Goal: Information Seeking & Learning: Learn about a topic

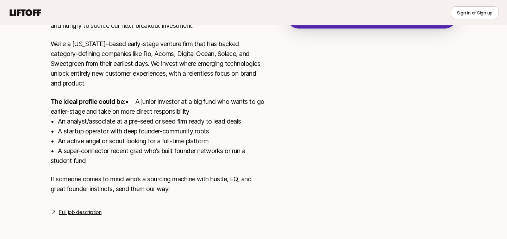
scroll to position [197, 0]
click at [83, 209] on link "Full job description" at bounding box center [80, 212] width 42 height 8
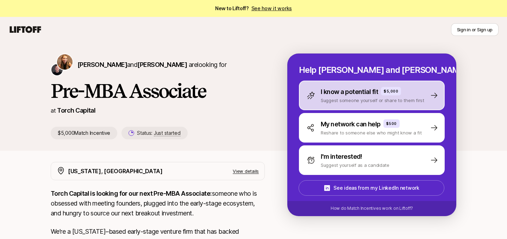
click at [347, 90] on p "I know a potential fit" at bounding box center [349, 92] width 57 height 10
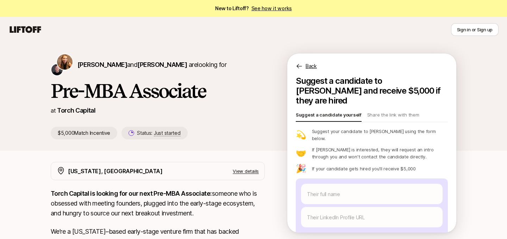
type textarea "x"
click at [300, 65] on icon at bounding box center [299, 66] width 7 height 7
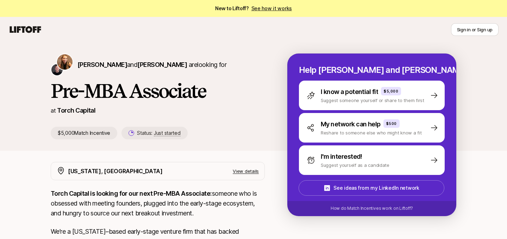
click at [152, 197] on strong "Torch Capital is looking for our next Pre-MBA Associate:" at bounding box center [131, 193] width 161 height 7
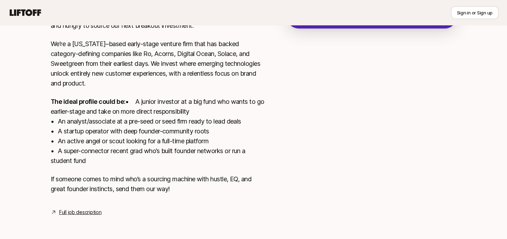
scroll to position [189, 0]
click at [66, 216] on link "Full job description" at bounding box center [80, 212] width 42 height 8
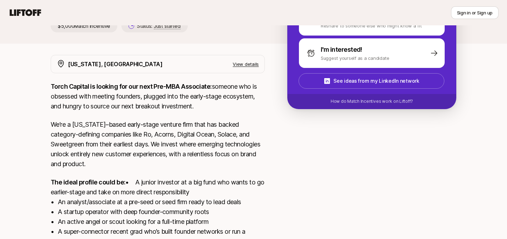
scroll to position [108, 0]
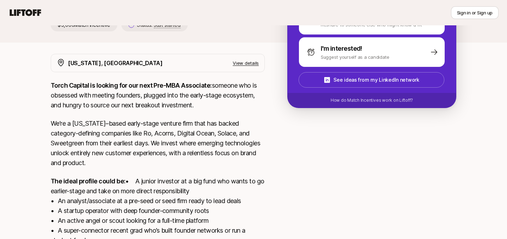
click at [140, 146] on p "We’re a [US_STATE]–based early-stage venture firm that has backed category-defi…" at bounding box center [158, 143] width 214 height 49
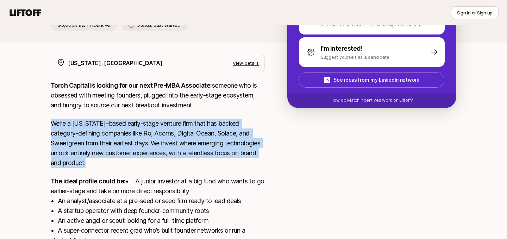
click at [140, 146] on p "We’re a [US_STATE]–based early-stage venture firm that has backed category-defi…" at bounding box center [158, 143] width 214 height 49
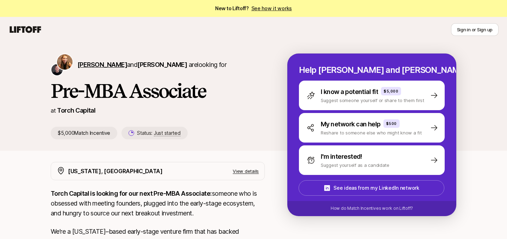
click at [90, 67] on span "[PERSON_NAME]" at bounding box center [102, 64] width 50 height 7
click at [175, 62] on span "[PERSON_NAME]" at bounding box center [162, 64] width 50 height 7
click at [278, 8] on link "See how it works" at bounding box center [271, 8] width 41 height 6
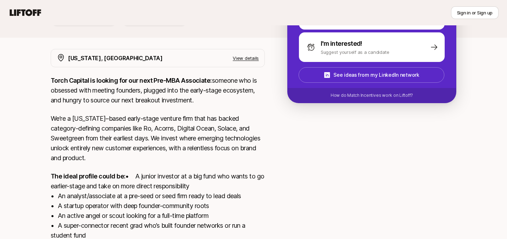
scroll to position [197, 0]
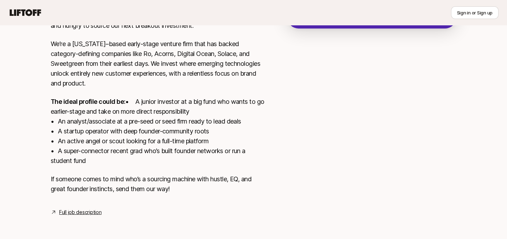
click at [145, 153] on p "The ideal profile could be: • A junior investor at a big fund who wants to go e…" at bounding box center [158, 131] width 214 height 69
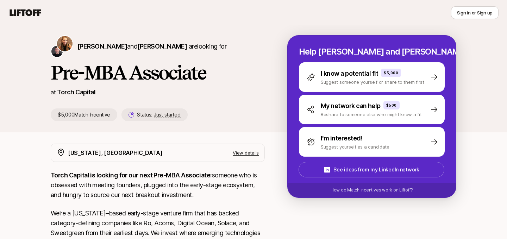
scroll to position [0, 0]
